Goal: Task Accomplishment & Management: Use online tool/utility

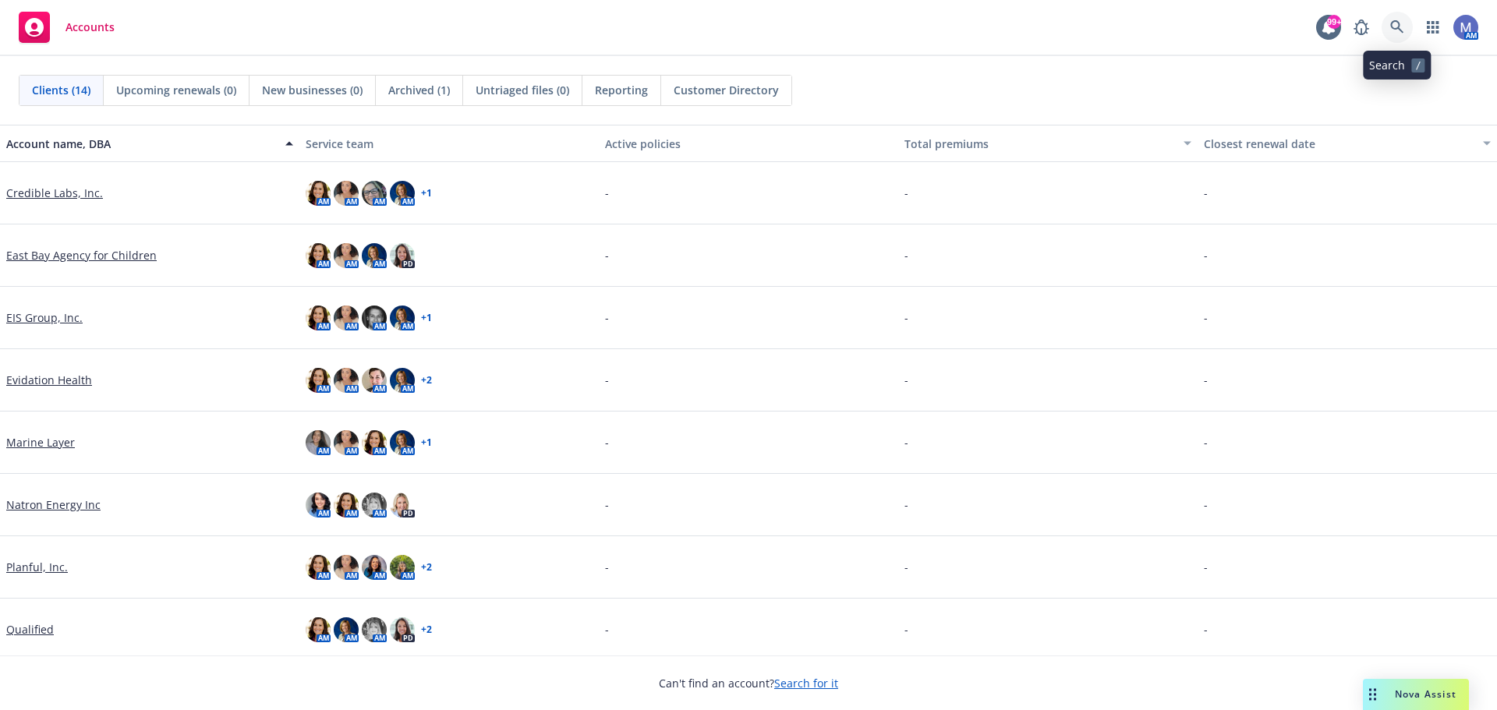
click at [1393, 27] on icon at bounding box center [1396, 26] width 13 height 13
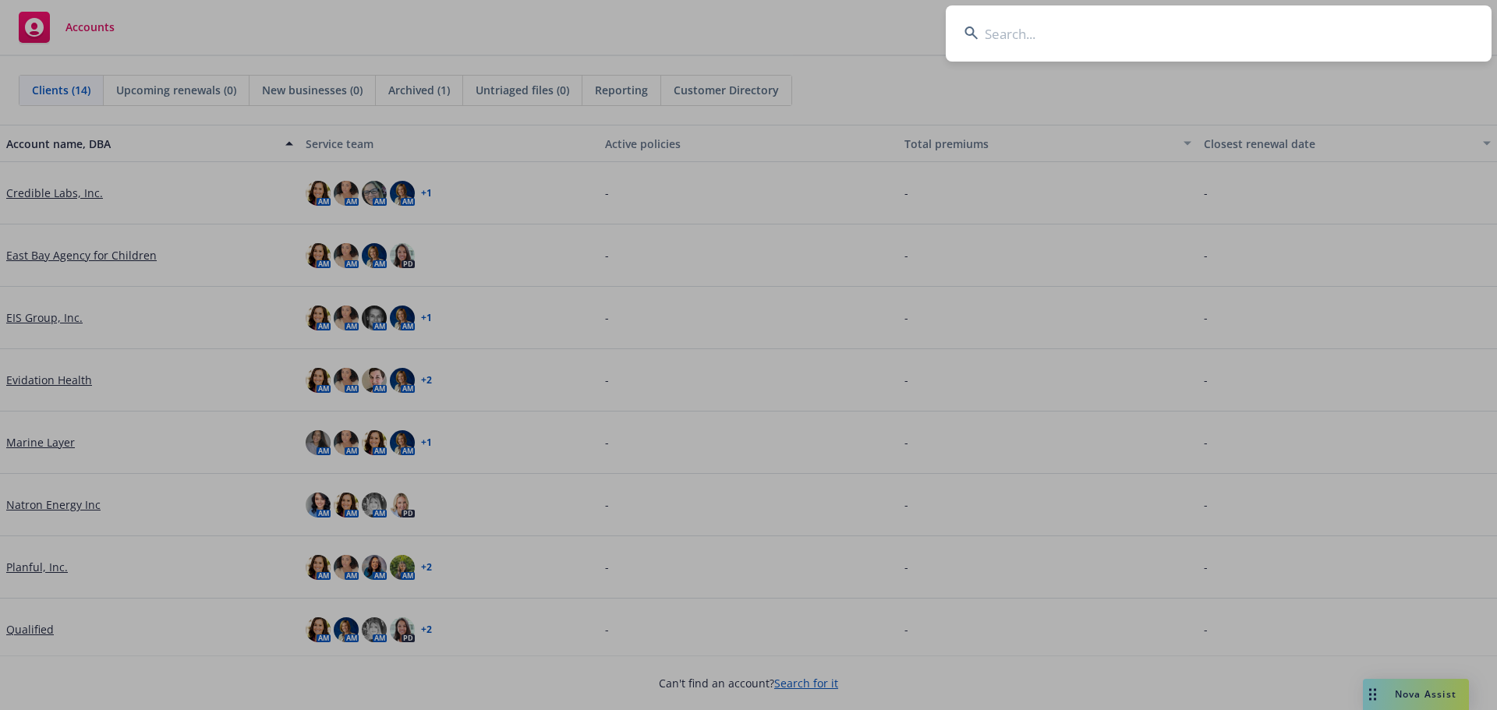
click at [1012, 40] on input at bounding box center [1219, 33] width 546 height 56
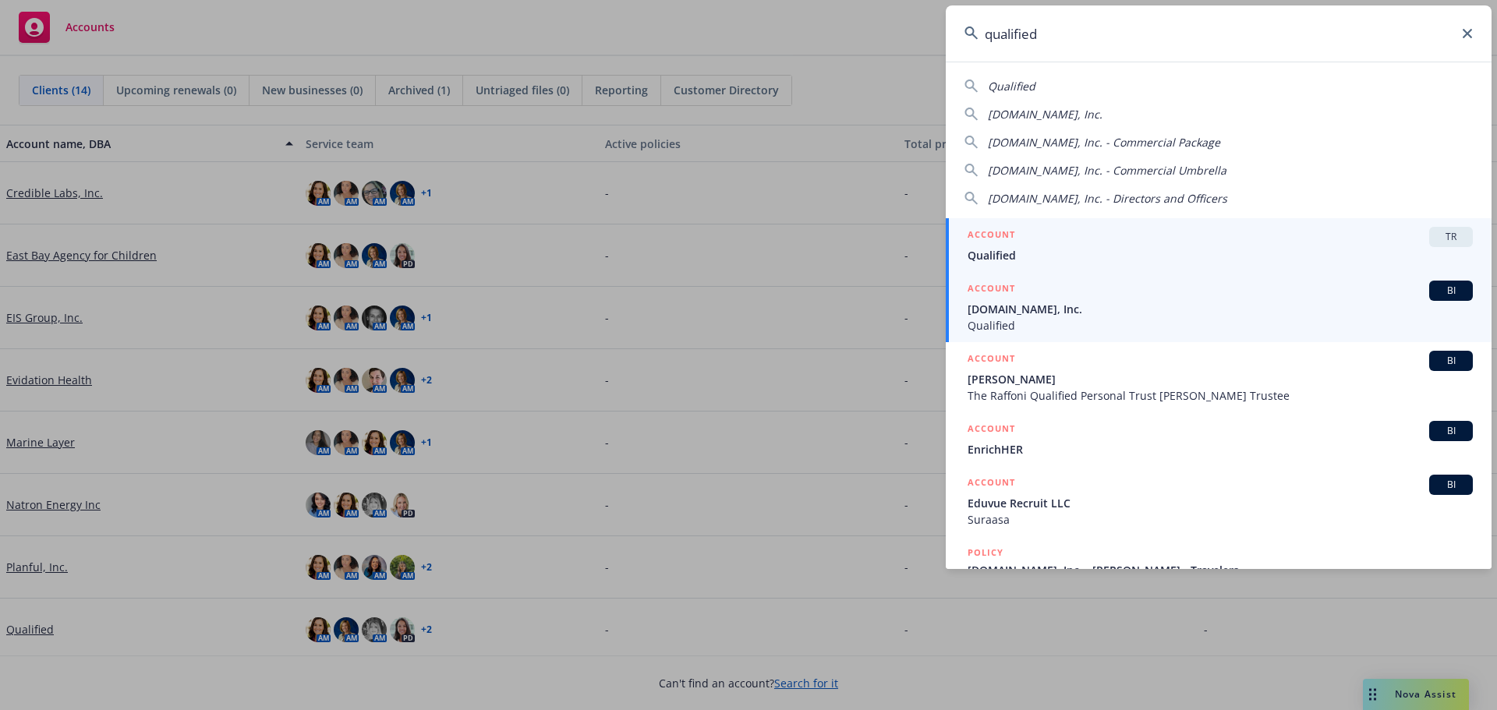
type input "qualified"
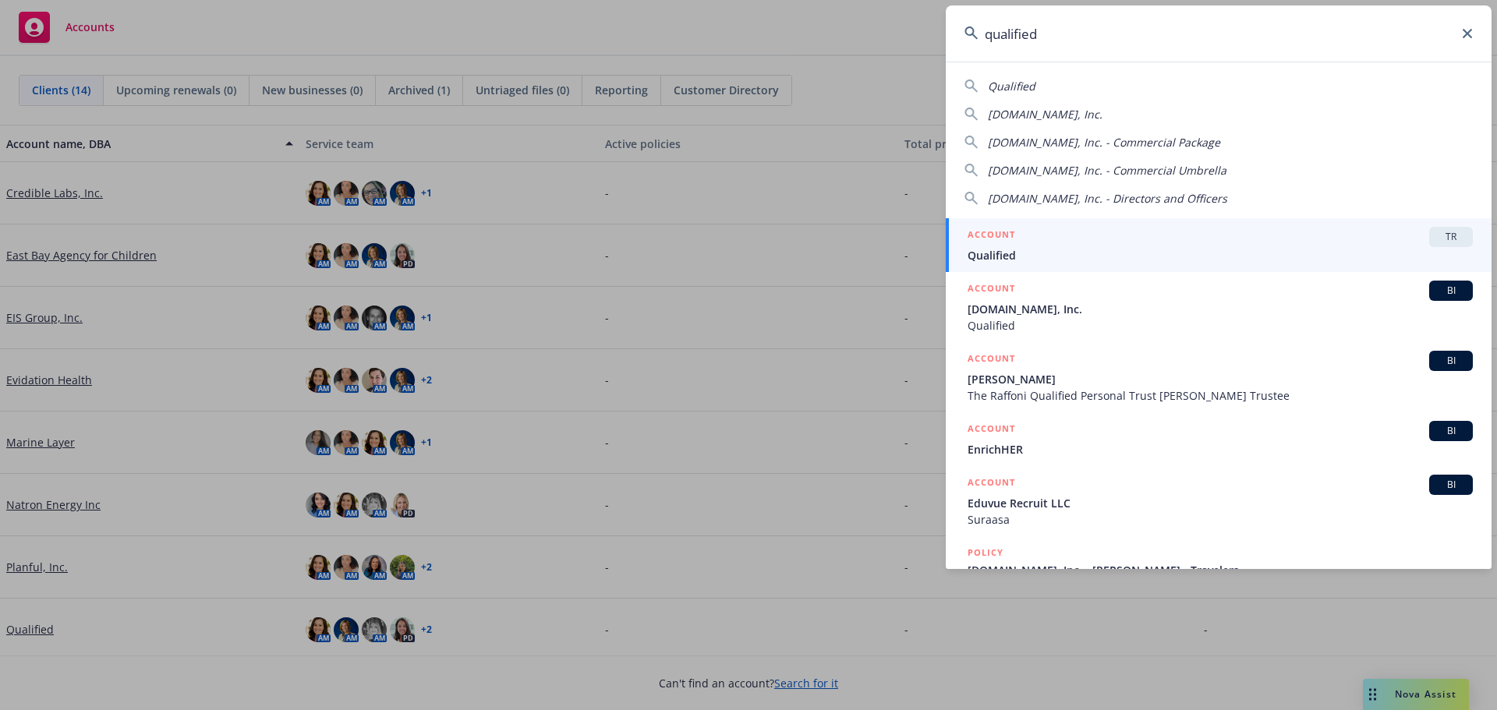
click at [1001, 243] on h5 "ACCOUNT" at bounding box center [992, 236] width 48 height 19
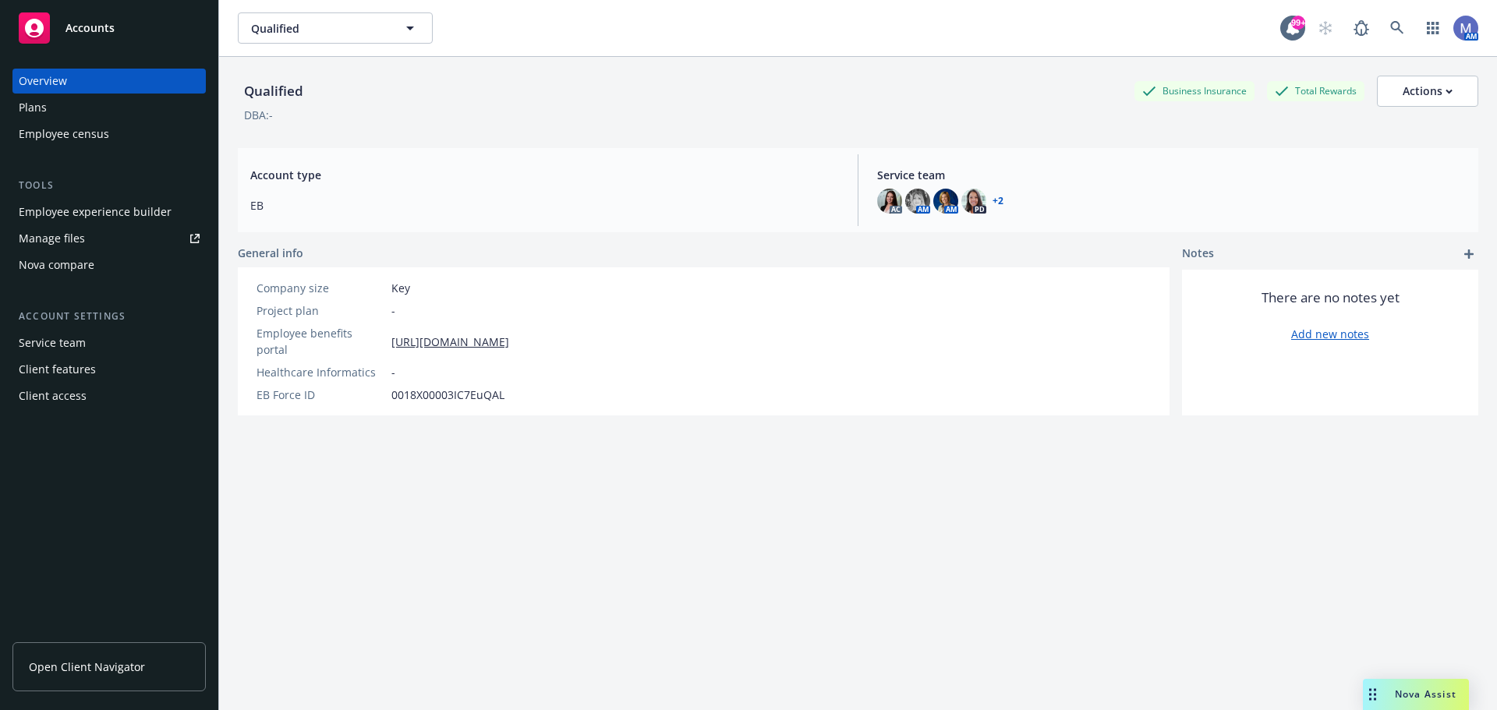
click at [108, 214] on div "Employee experience builder" at bounding box center [95, 212] width 153 height 25
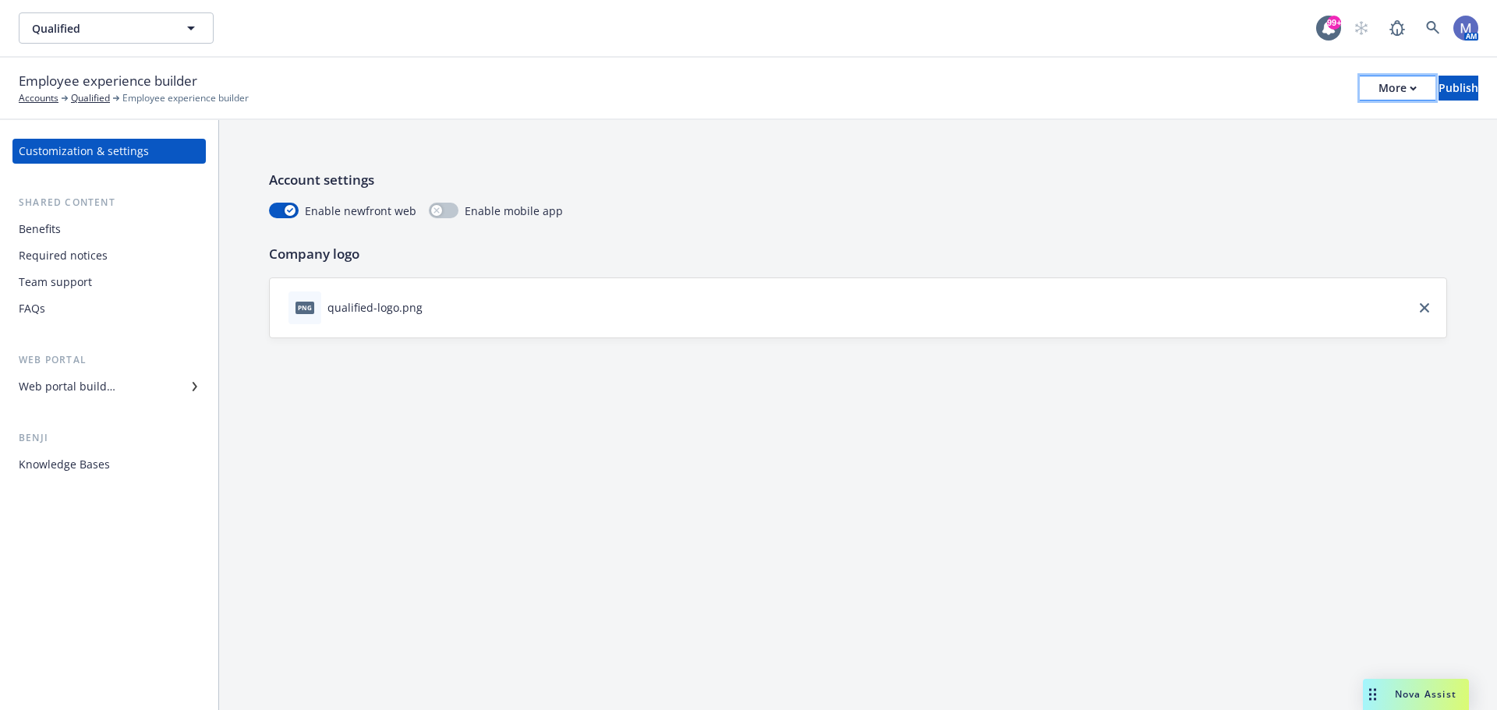
click at [1379, 87] on div "More" at bounding box center [1398, 87] width 38 height 23
click at [1287, 160] on link "Copy portal link" at bounding box center [1268, 154] width 231 height 31
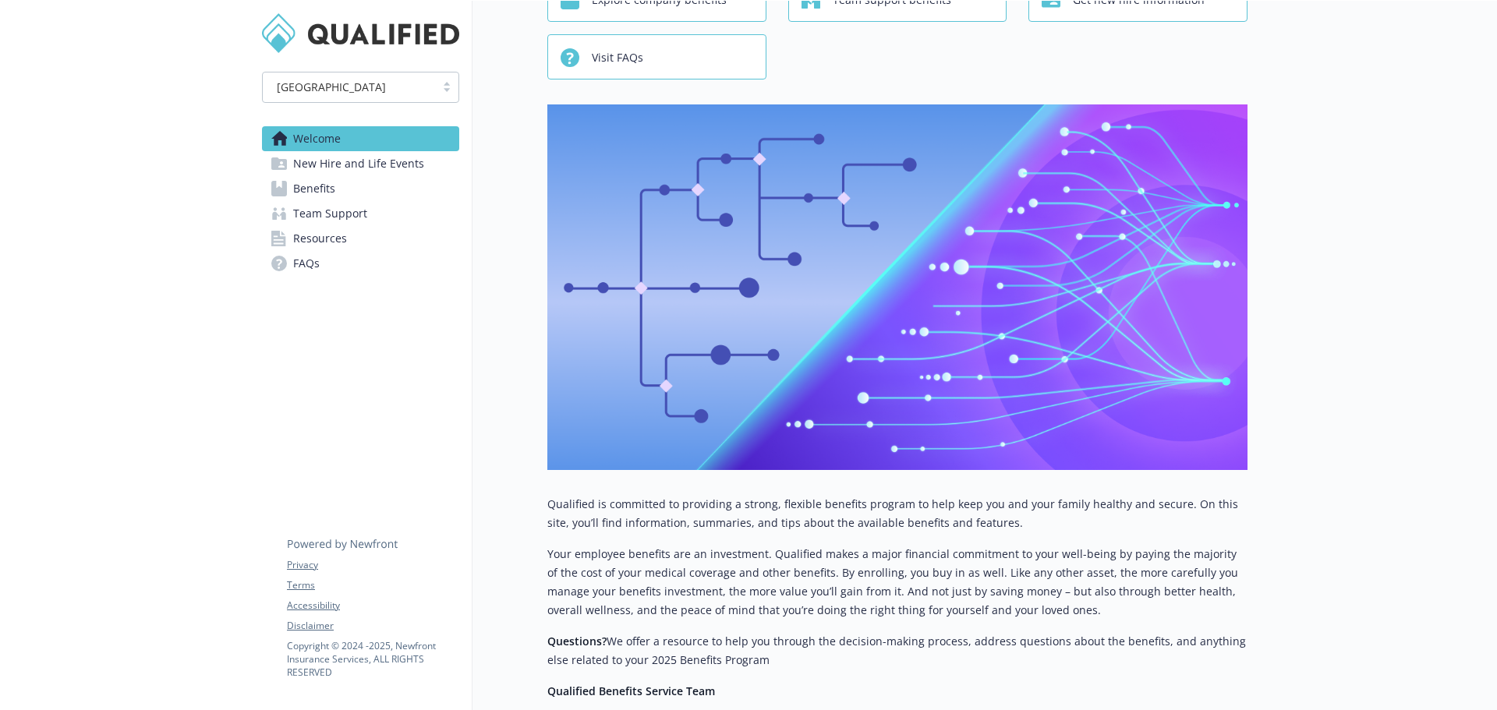
scroll to position [362, 0]
